Goal: Navigation & Orientation: Find specific page/section

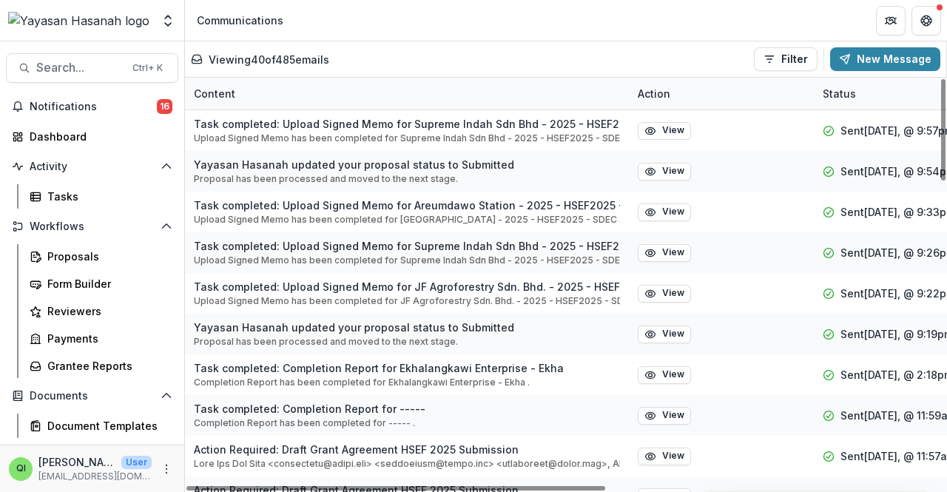
scroll to position [194, 0]
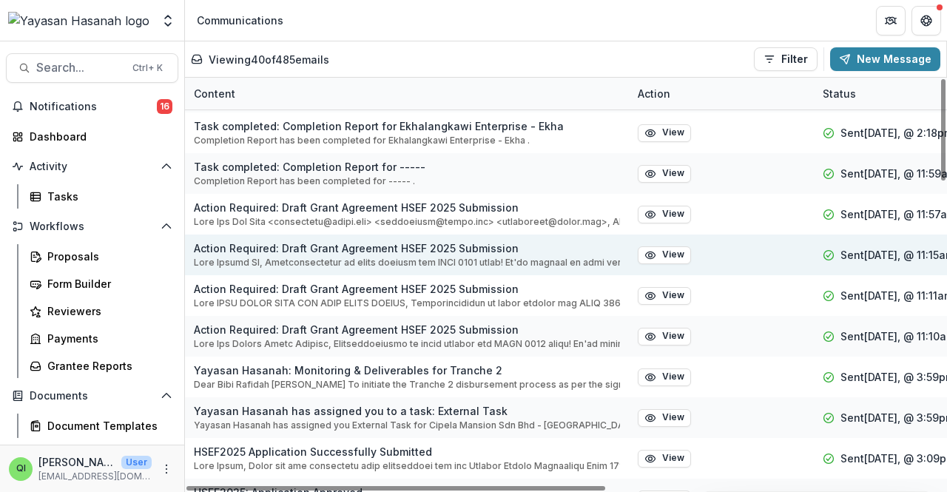
scroll to position [296, 0]
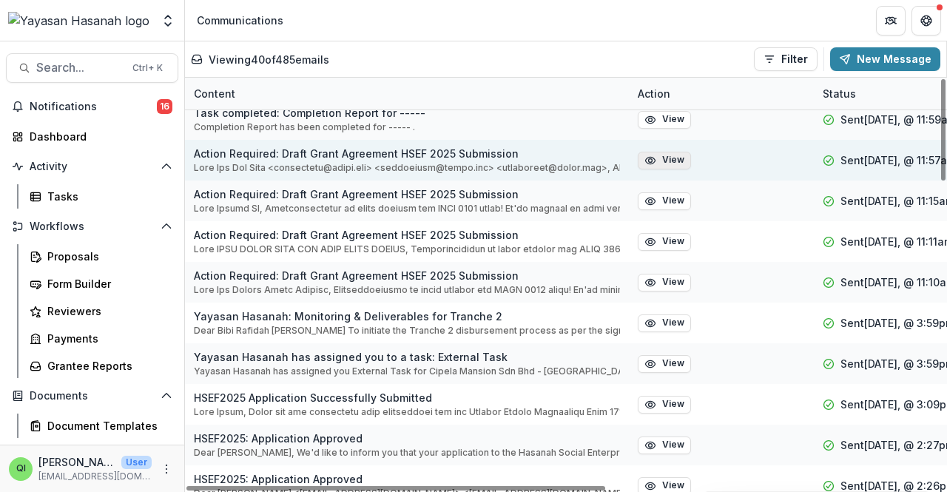
click at [658, 156] on button "View" at bounding box center [664, 161] width 53 height 18
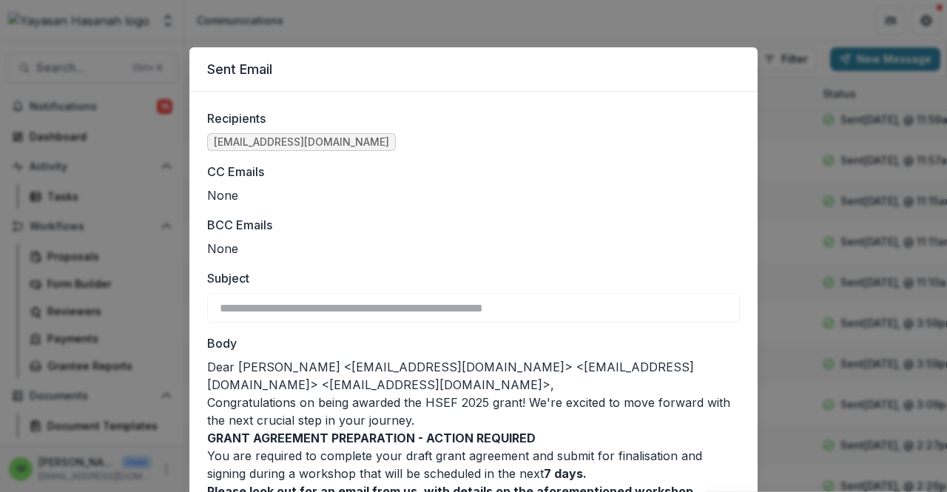
click at [84, 170] on div "**********" at bounding box center [473, 246] width 947 height 492
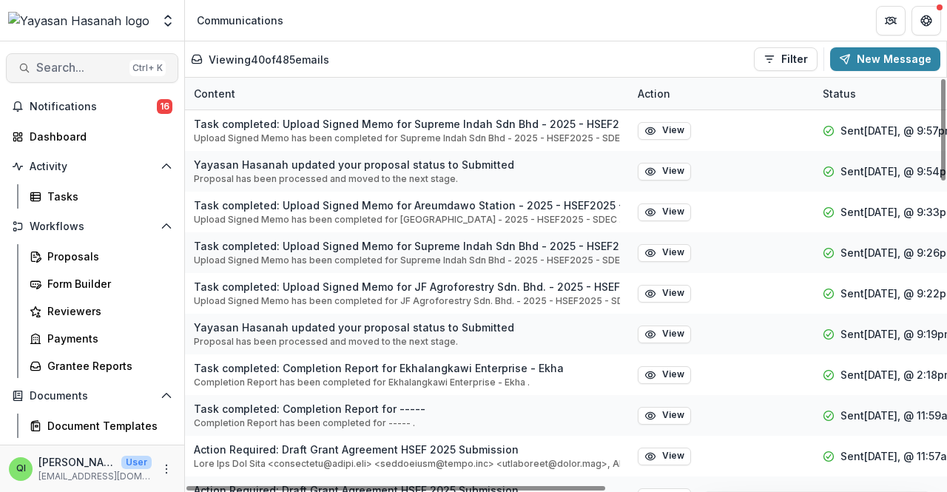
click at [55, 70] on span "Search..." at bounding box center [79, 68] width 87 height 14
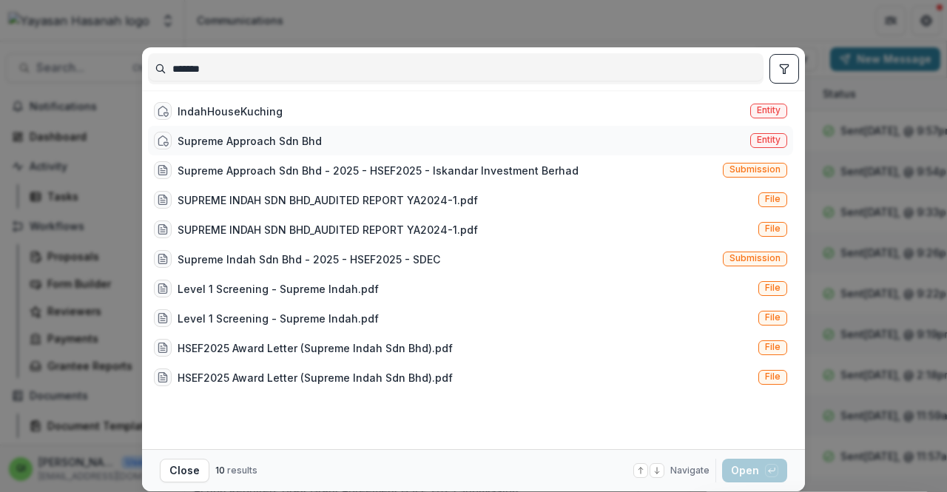
type input "*******"
click at [502, 126] on div "Supreme Approach Sdn Bhd Entity" at bounding box center [470, 141] width 645 height 30
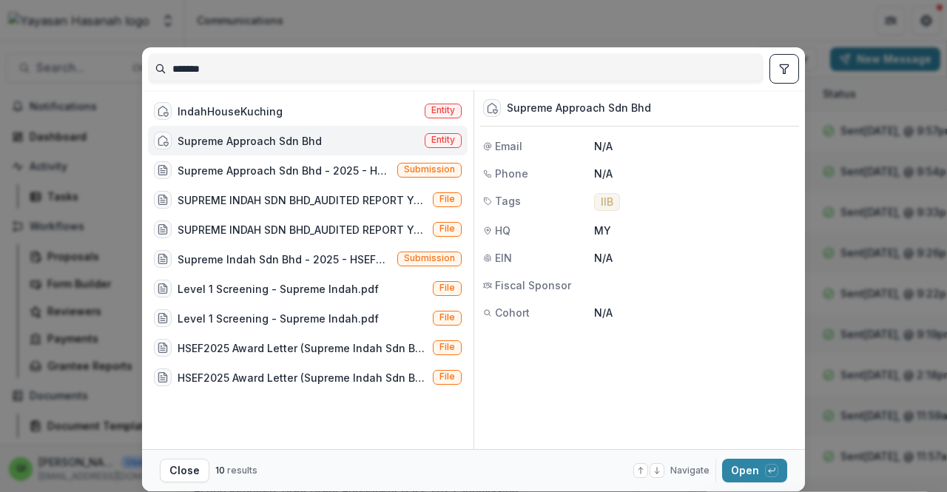
click at [339, 81] on div "*******" at bounding box center [455, 68] width 615 height 31
click at [341, 92] on div "IndahHouseKuching Entity Supreme Approach Sdn Bhd Entity Supreme Approach Sdn B…" at bounding box center [311, 269] width 326 height 359
click at [345, 104] on div "IndahHouseKuching Entity" at bounding box center [308, 111] width 320 height 30
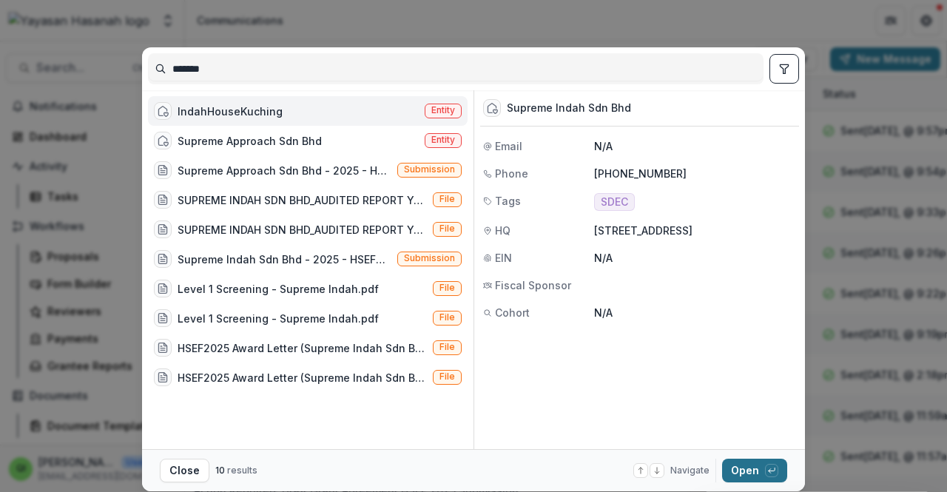
click at [765, 467] on span "button" at bounding box center [771, 470] width 13 height 13
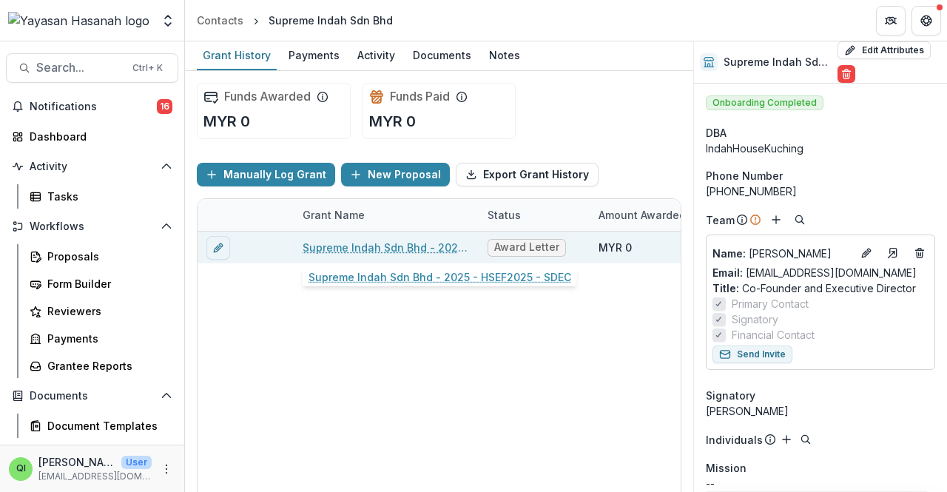
click at [440, 243] on link "Supreme Indah Sdn Bhd - 2025 - HSEF2025 - SDEC" at bounding box center [386, 248] width 167 height 16
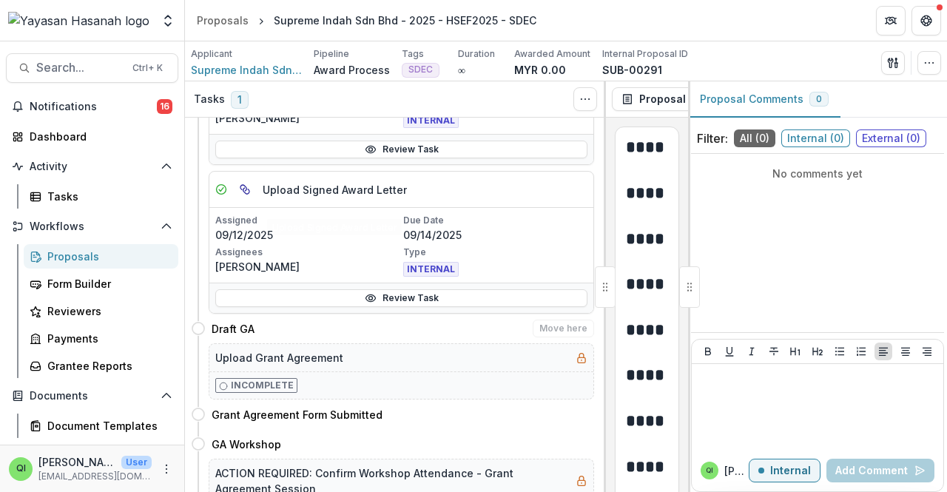
scroll to position [296, 0]
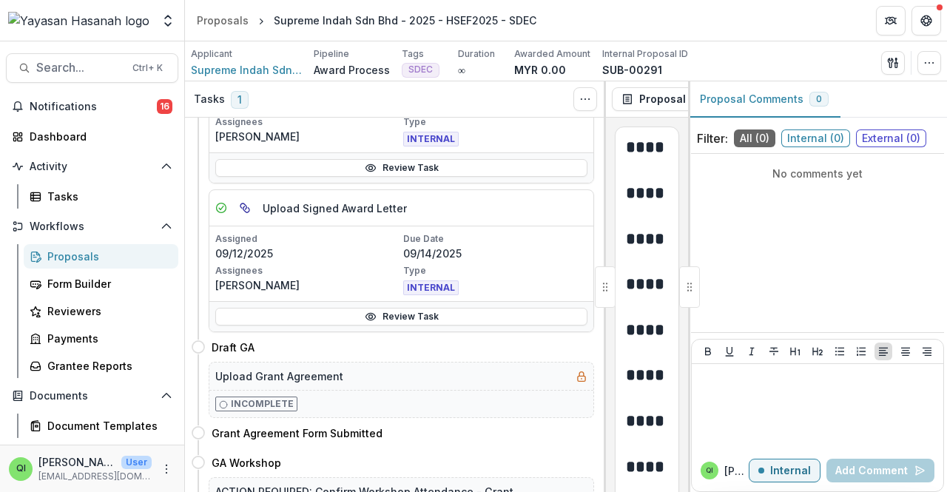
click at [101, 48] on div "Search... Ctrl + K Notifications 16 Dashboard Activity Tasks Workflows Proposal…" at bounding box center [92, 266] width 185 height 451
click at [98, 62] on span "Search..." at bounding box center [79, 68] width 87 height 14
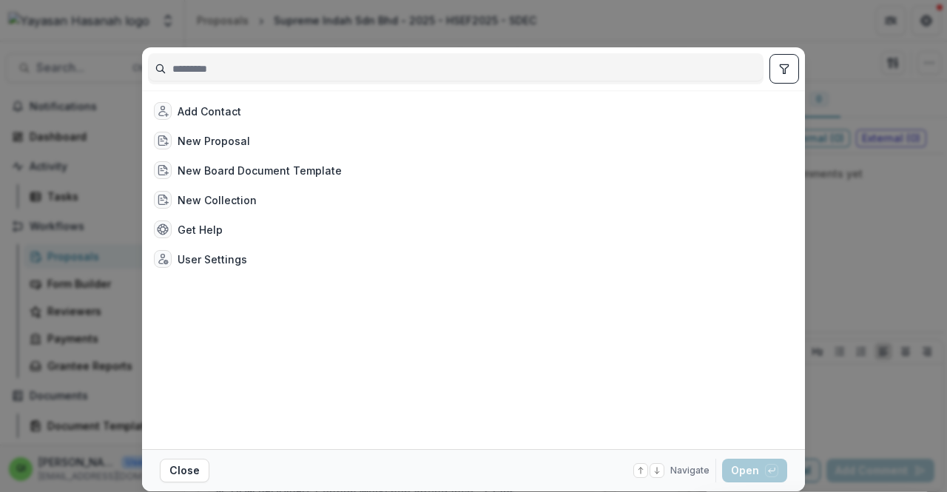
click at [378, 58] on input at bounding box center [456, 69] width 614 height 24
click at [378, 69] on input at bounding box center [456, 69] width 614 height 24
click at [377, 44] on div "Add Contact New Proposal New Board Document Template New Collection Get Help Us…" at bounding box center [473, 246] width 947 height 492
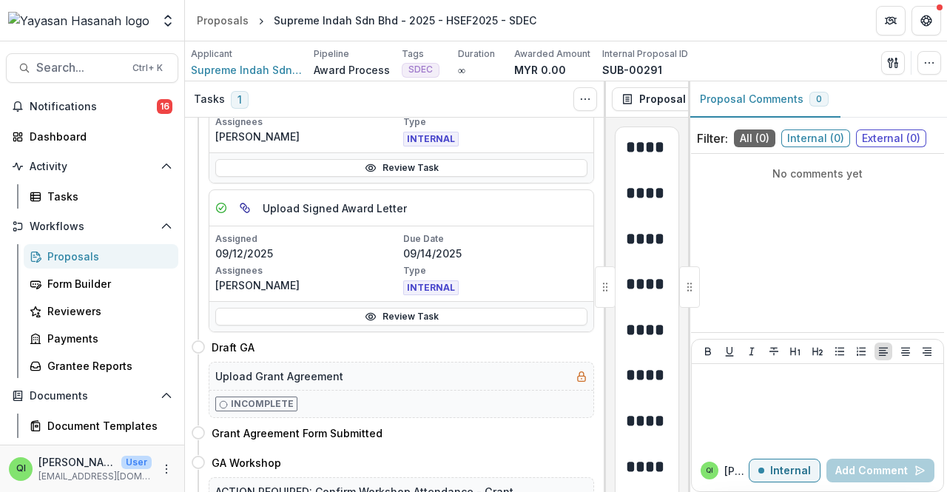
click at [226, 92] on div "Tasks 1" at bounding box center [221, 99] width 55 height 18
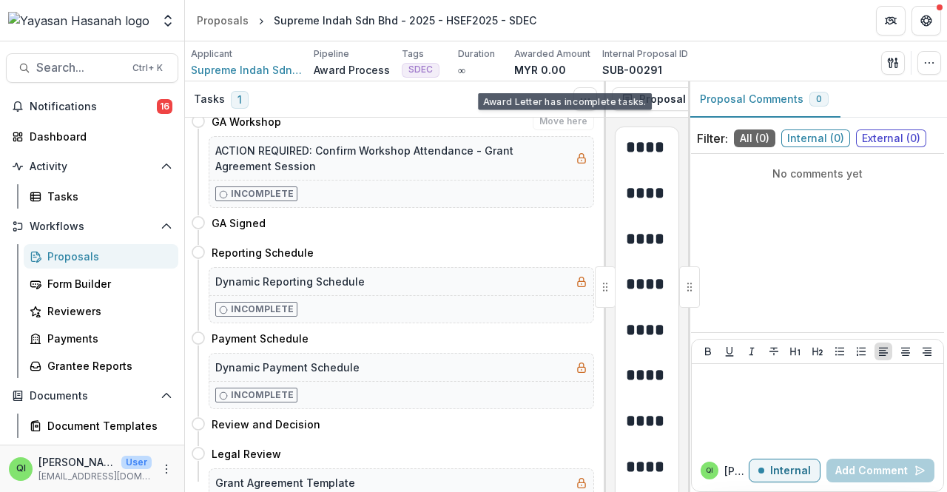
scroll to position [660, 0]
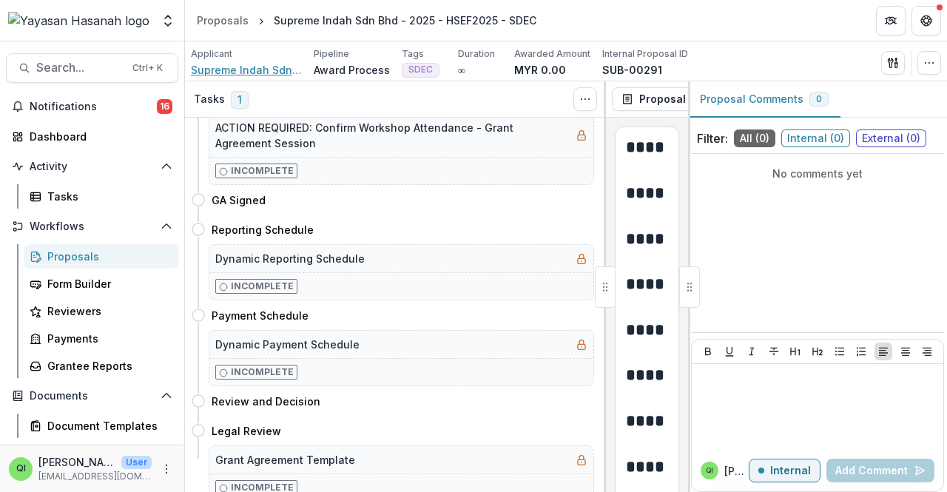
click at [261, 67] on span "Supreme Indah Sdn Bhd" at bounding box center [246, 70] width 111 height 16
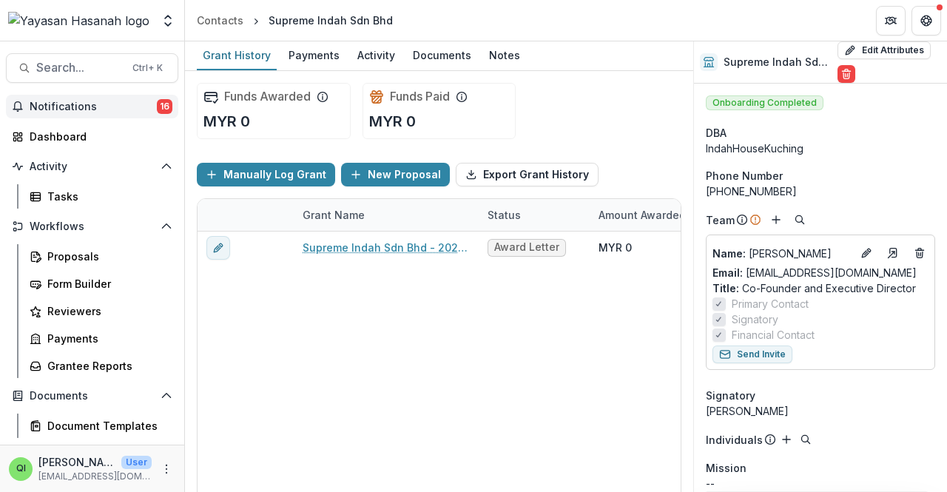
click at [111, 113] on button "Notifications 16" at bounding box center [92, 107] width 172 height 24
click at [123, 61] on button "Search... Ctrl + K" at bounding box center [92, 68] width 172 height 30
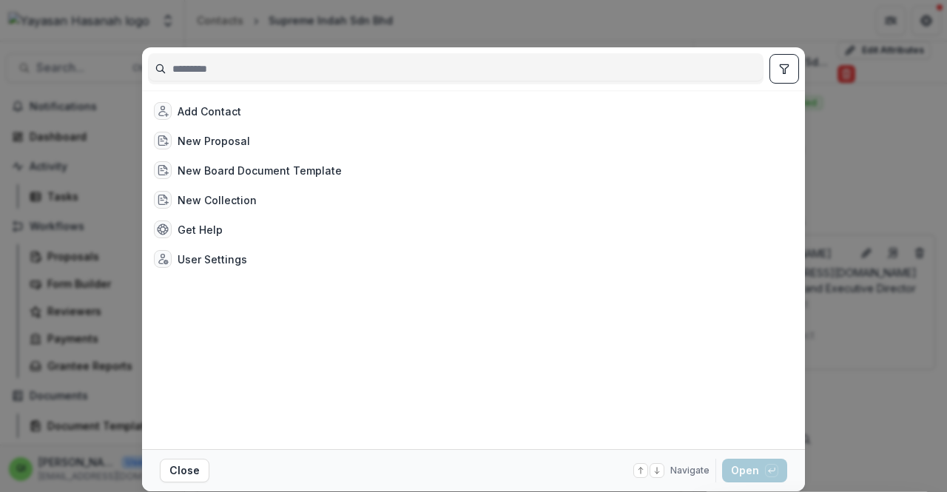
click at [123, 60] on div "Add Contact New Proposal New Board Document Template New Collection Get Help Us…" at bounding box center [473, 246] width 947 height 492
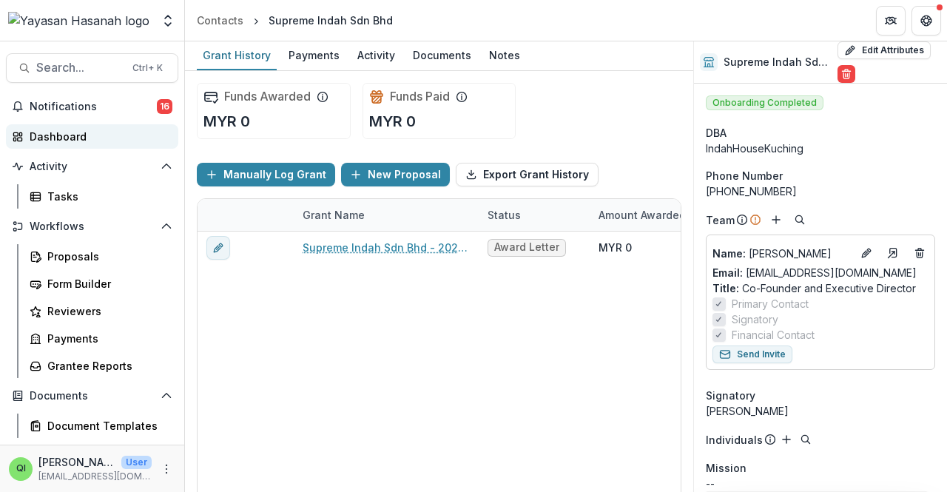
click at [99, 129] on div "Dashboard" at bounding box center [98, 137] width 137 height 16
